Goal: Task Accomplishment & Management: Use online tool/utility

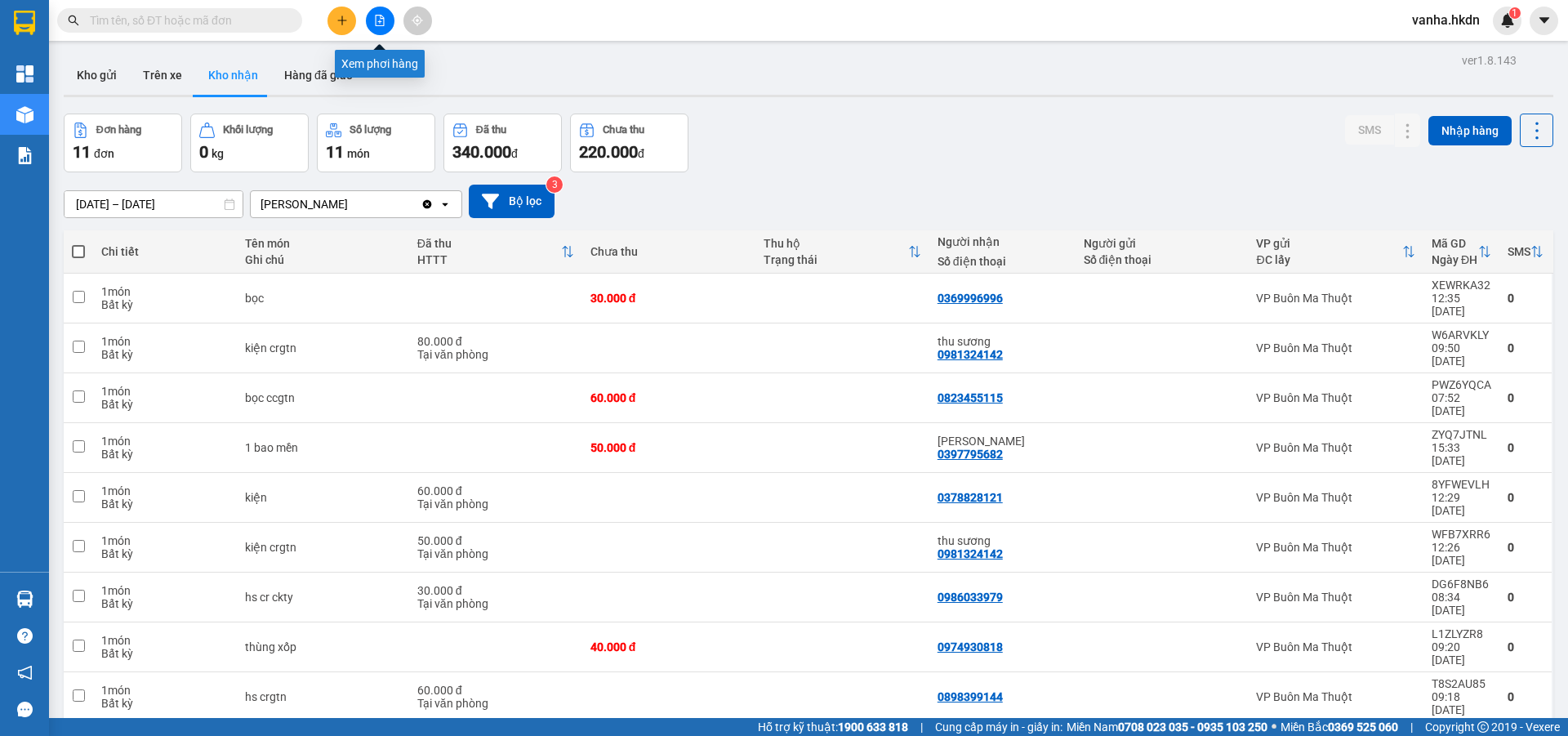
click at [378, 23] on icon "file-add" at bounding box center [379, 20] width 12 height 12
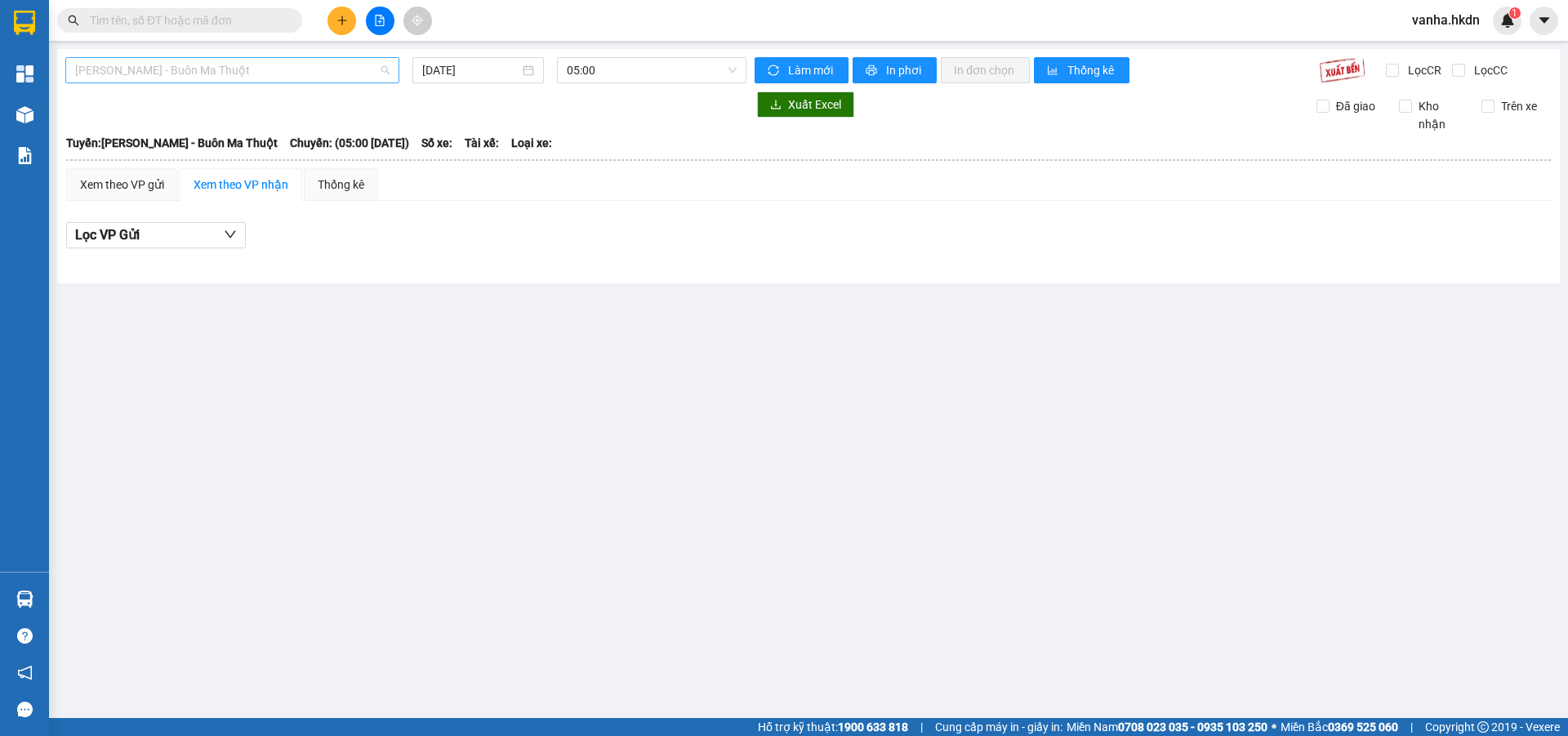
click at [280, 76] on span "[PERSON_NAME] - Buôn Ma Thuột" at bounding box center [233, 70] width 315 height 25
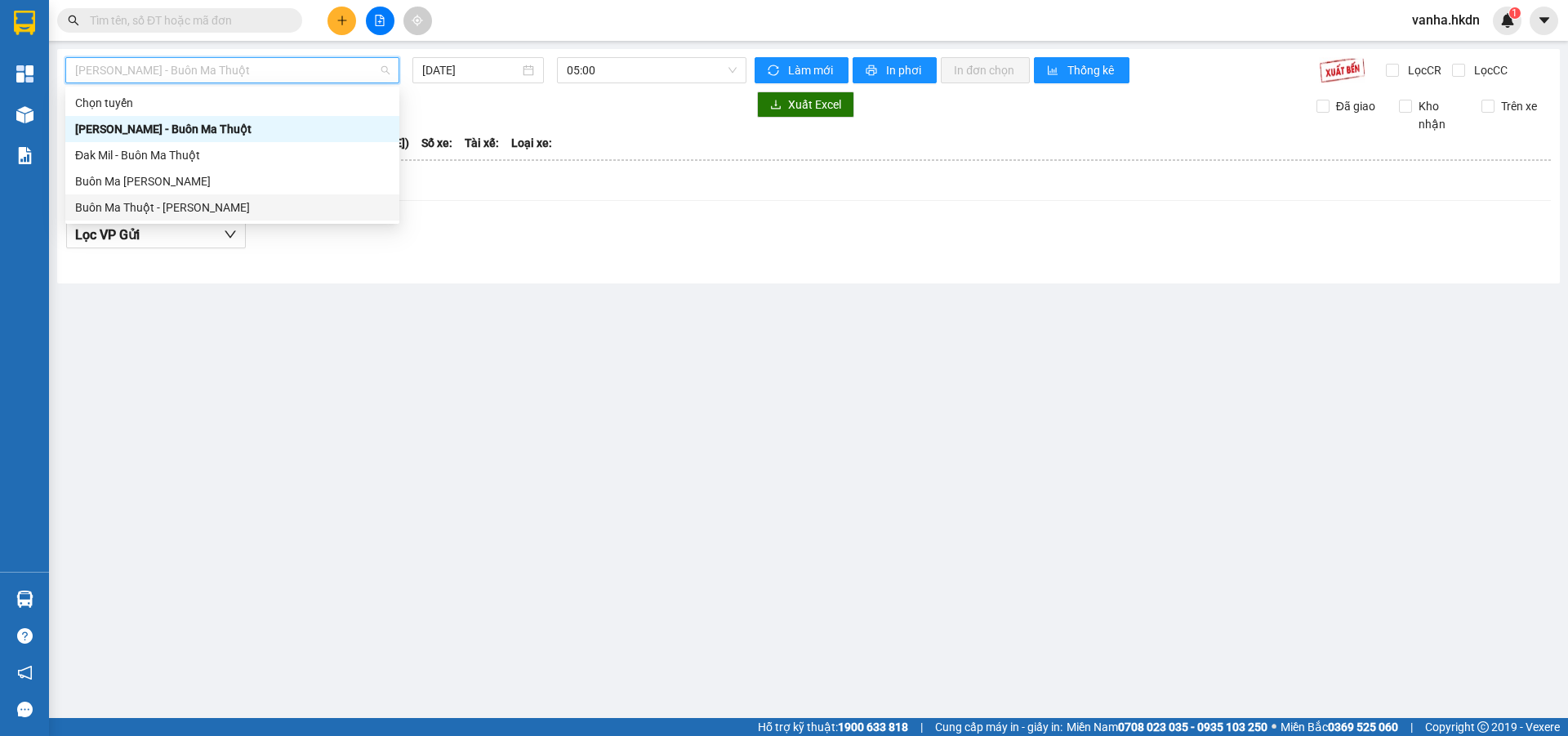
click at [181, 202] on div "Buôn Ma Thuột - [PERSON_NAME]" at bounding box center [233, 207] width 315 height 18
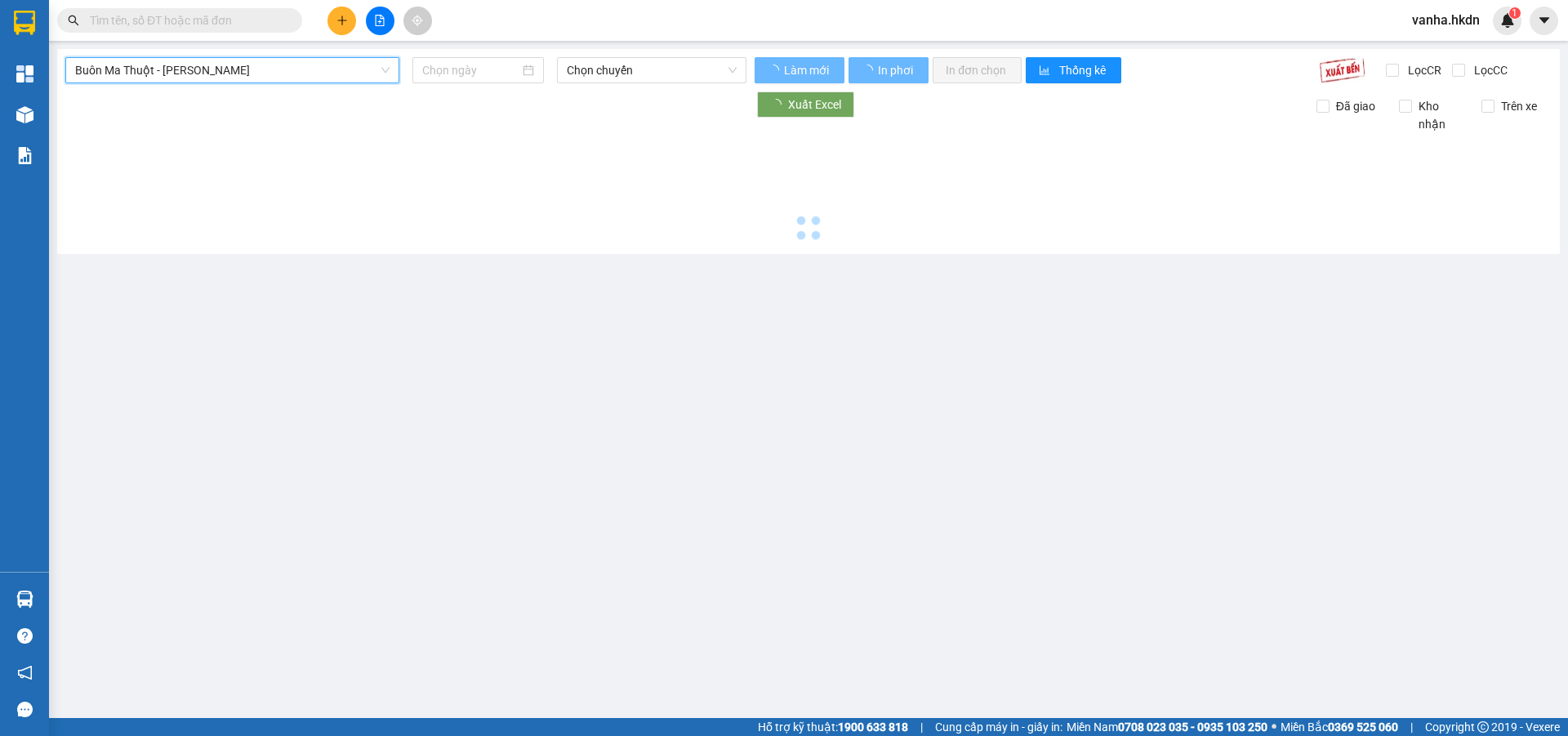
type input "[DATE]"
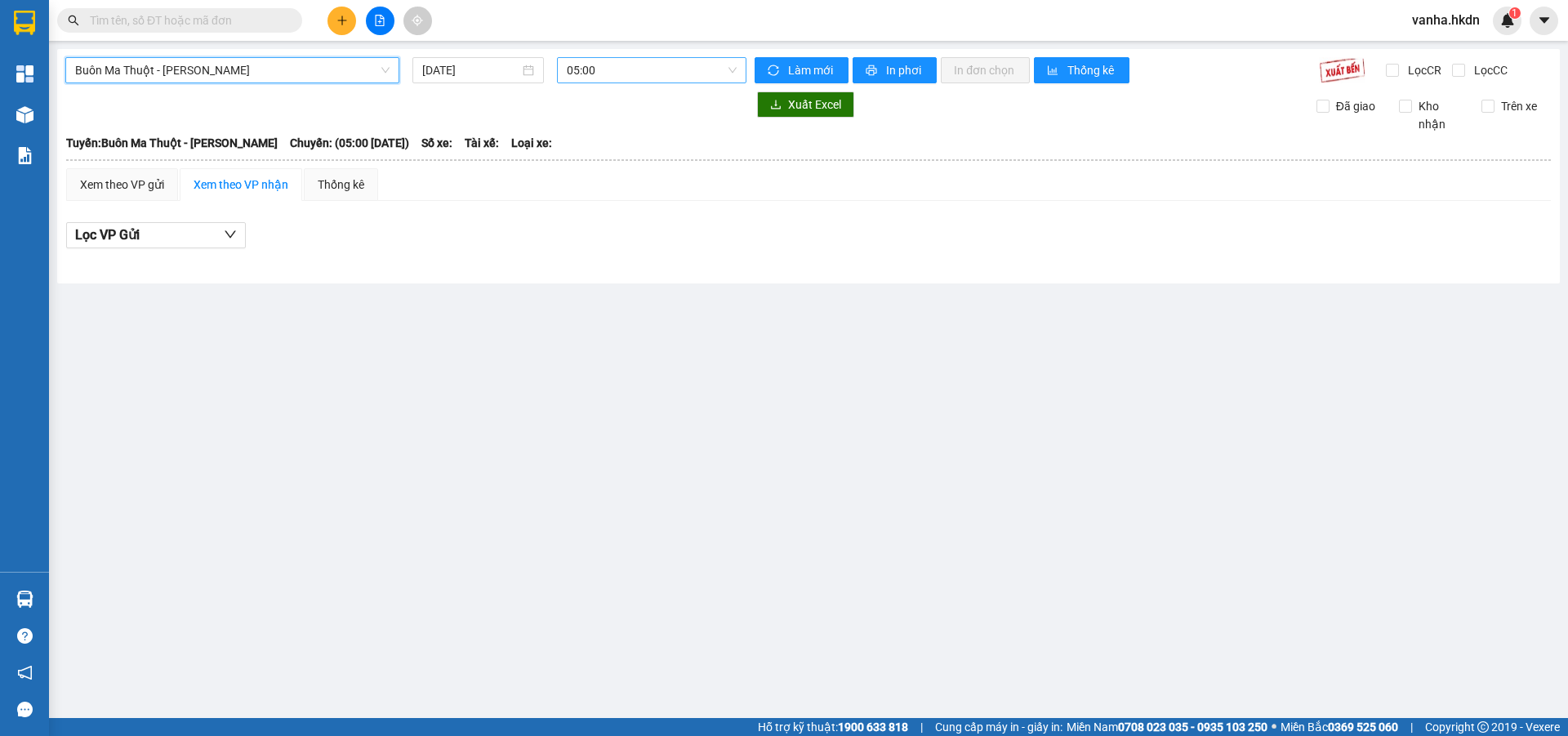
click at [631, 66] on span "05:00" at bounding box center [651, 70] width 170 height 25
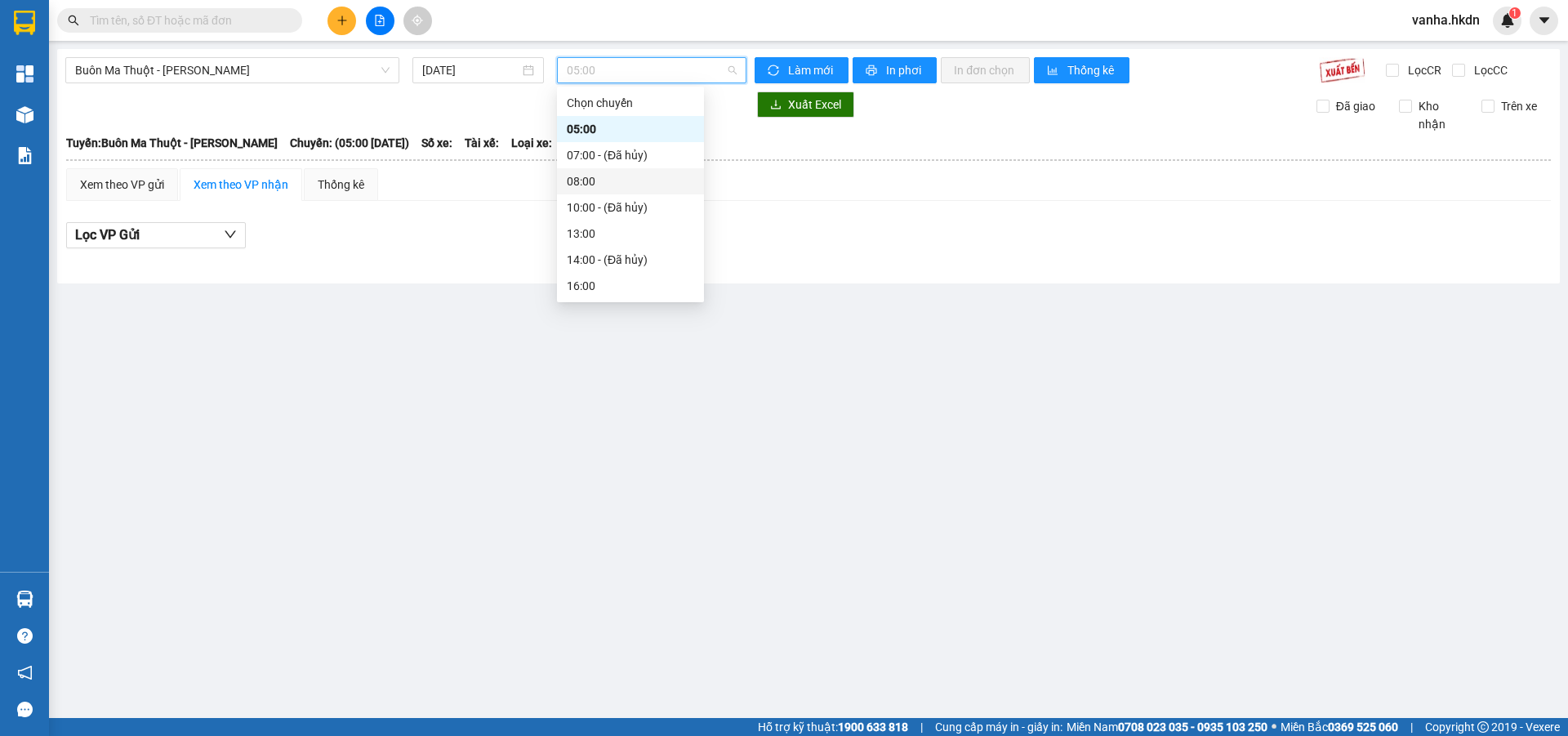
click at [586, 180] on div "08:00" at bounding box center [630, 182] width 127 height 18
click at [616, 66] on span "08:00" at bounding box center [651, 70] width 170 height 25
click at [589, 236] on div "13:00" at bounding box center [630, 234] width 127 height 18
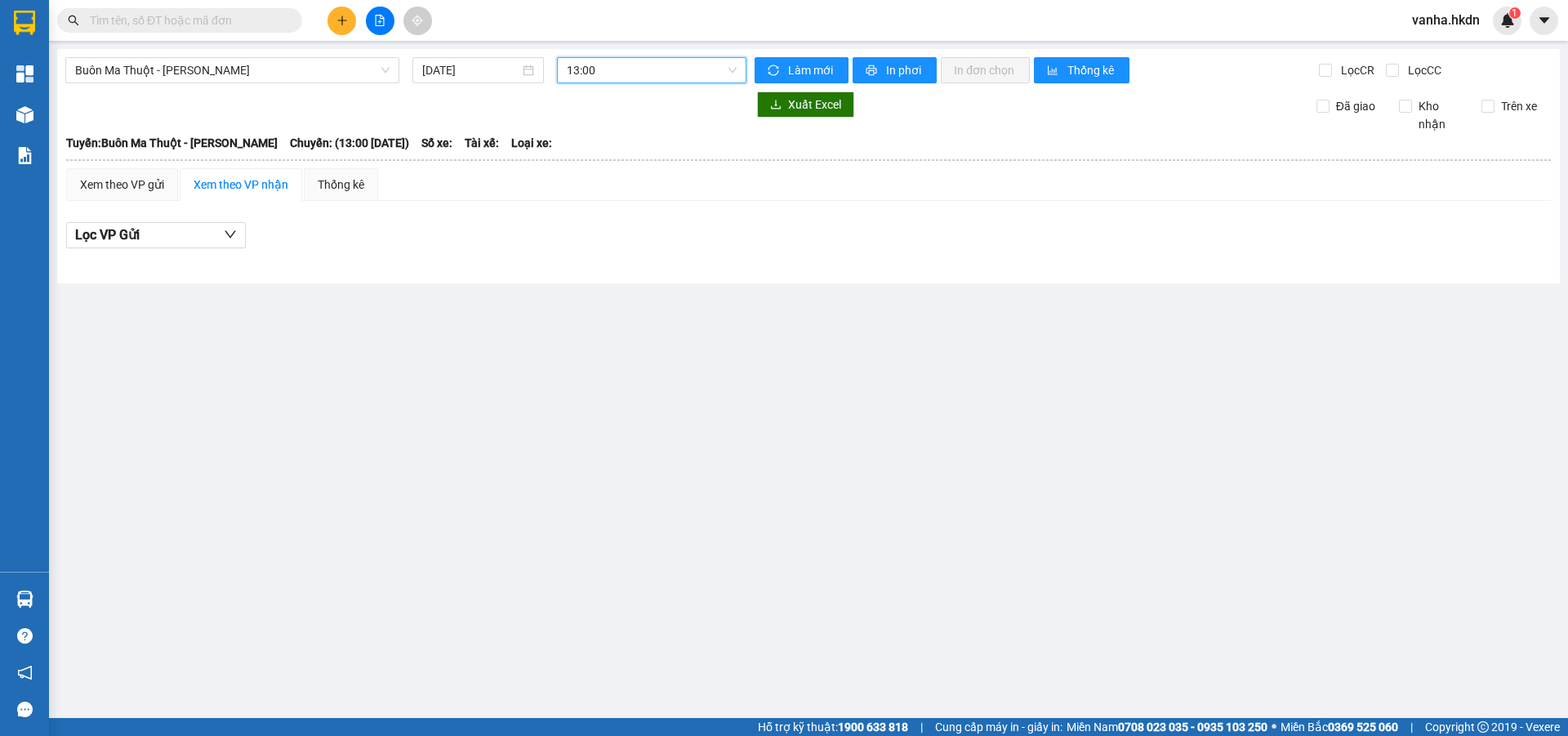
click at [644, 69] on span "13:00" at bounding box center [651, 70] width 170 height 25
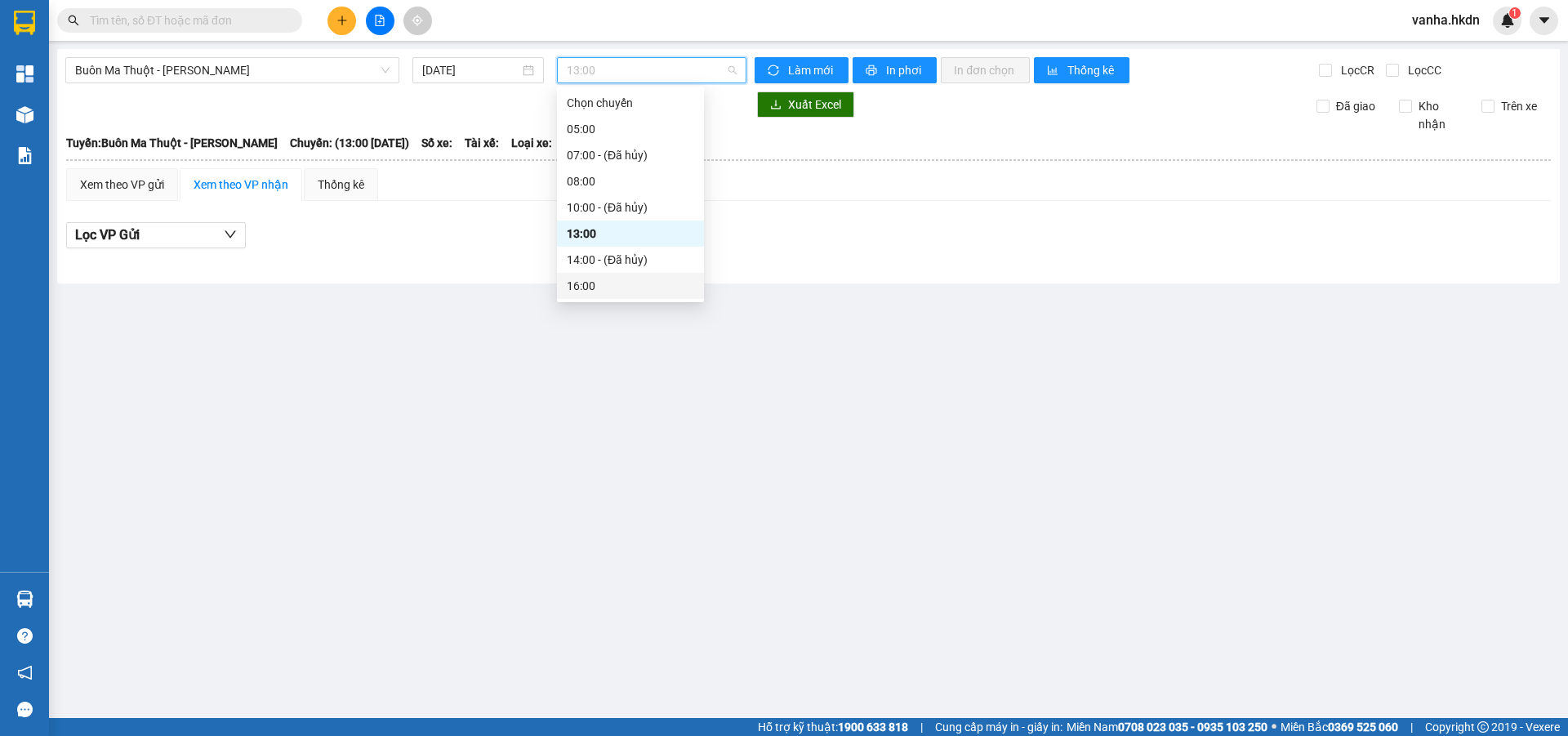
click at [587, 287] on div "16:00" at bounding box center [630, 286] width 127 height 18
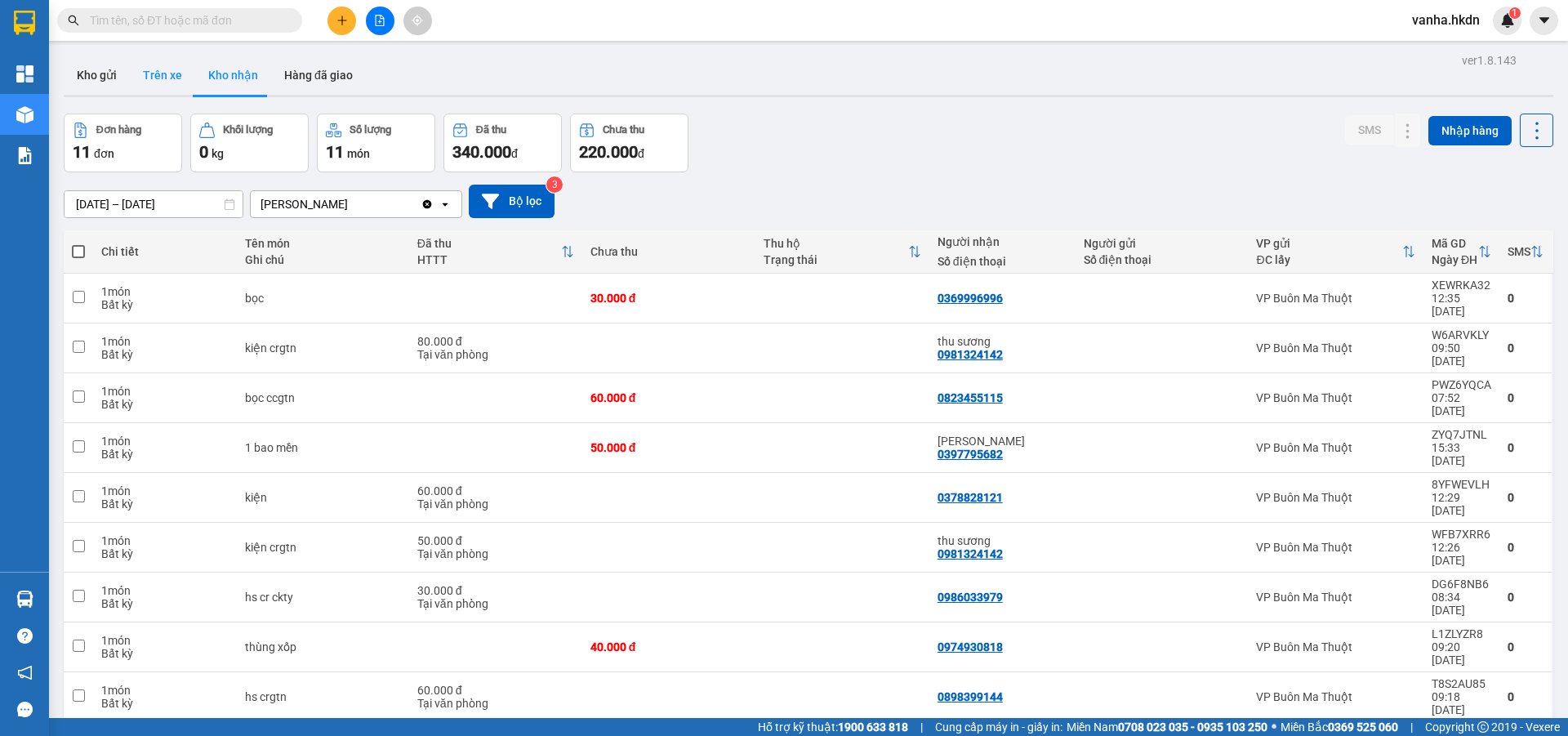
click at [171, 73] on button "Trên xe" at bounding box center [163, 75] width 65 height 39
